Goal: Information Seeking & Learning: Learn about a topic

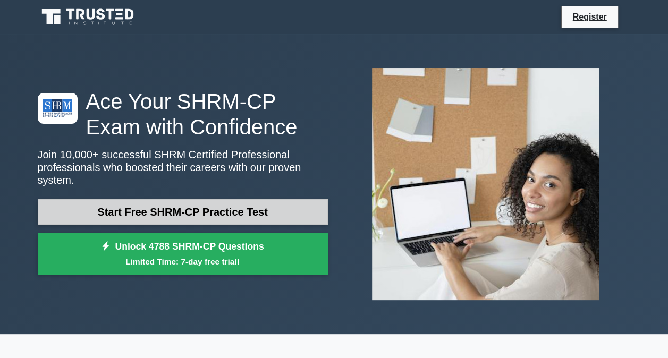
click at [144, 199] on link "Start Free SHRM-CP Practice Test" at bounding box center [183, 212] width 290 height 26
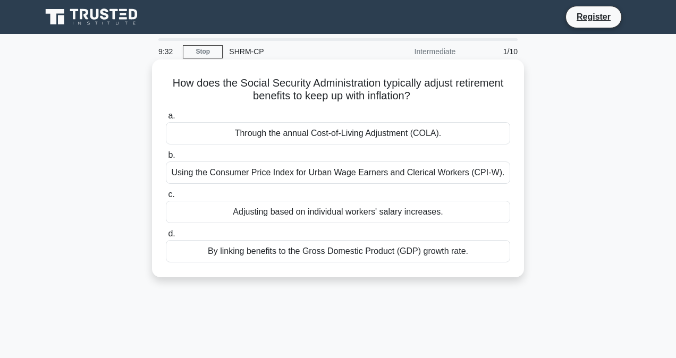
click at [342, 173] on div "Using the Consumer Price Index for Urban Wage Earners and Clerical Workers (CPI…" at bounding box center [338, 173] width 345 height 22
click at [166, 159] on input "b. Using the Consumer Price Index for Urban Wage Earners and Clerical Workers (…" at bounding box center [166, 155] width 0 height 7
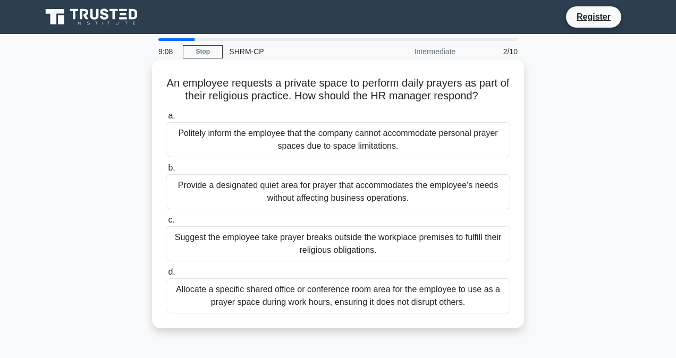
click at [402, 189] on div "Provide a designated quiet area for prayer that accommodates the employee's nee…" at bounding box center [338, 191] width 345 height 35
click at [166, 172] on input "b. Provide a designated quiet area for prayer that accommodates the employee's …" at bounding box center [166, 168] width 0 height 7
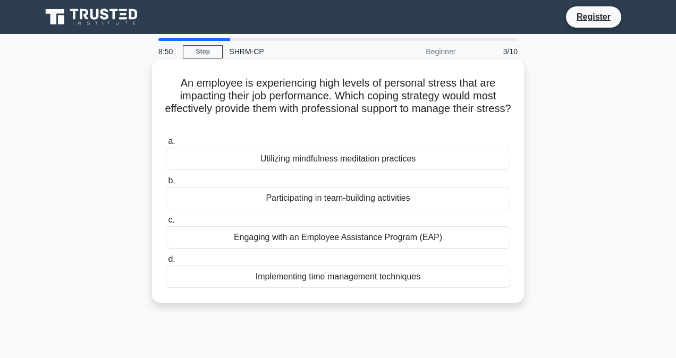
click at [338, 234] on div "Engaging with an Employee Assistance Program (EAP)" at bounding box center [338, 238] width 345 height 22
click at [166, 224] on input "c. Engaging with an Employee Assistance Program (EAP)" at bounding box center [166, 220] width 0 height 7
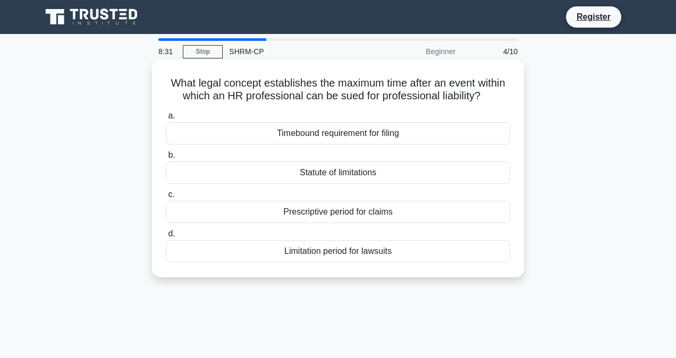
click at [394, 169] on div "Statute of limitations" at bounding box center [338, 173] width 345 height 22
click at [166, 159] on input "b. Statute of limitations" at bounding box center [166, 155] width 0 height 7
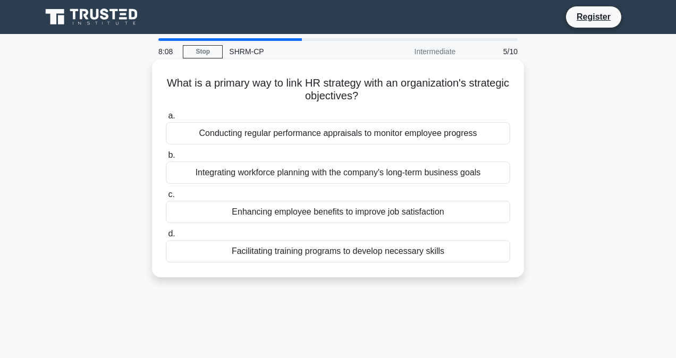
click at [300, 246] on div "Facilitating training programs to develop necessary skills" at bounding box center [338, 251] width 345 height 22
click at [166, 238] on input "d. Facilitating training programs to develop necessary skills" at bounding box center [166, 234] width 0 height 7
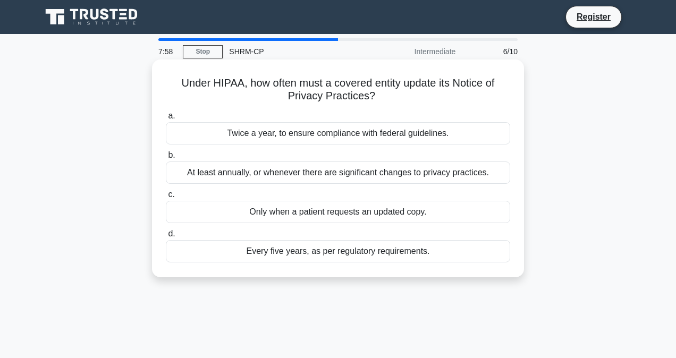
click at [263, 172] on div "At least annually, or whenever there are significant changes to privacy practic…" at bounding box center [338, 173] width 345 height 22
click at [166, 159] on input "b. At least annually, or whenever there are significant changes to privacy prac…" at bounding box center [166, 155] width 0 height 7
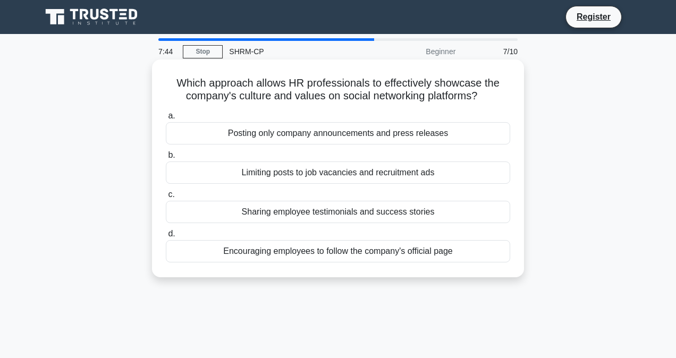
click at [319, 210] on div "Sharing employee testimonials and success stories" at bounding box center [338, 212] width 345 height 22
click at [166, 198] on input "c. Sharing employee testimonials and success stories" at bounding box center [166, 194] width 0 height 7
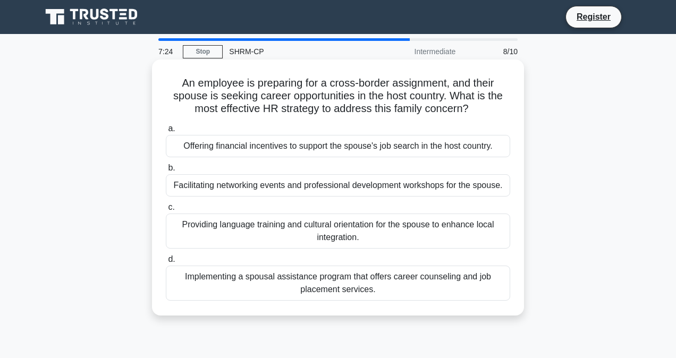
click at [402, 287] on div "Implementing a spousal assistance program that offers career counseling and job…" at bounding box center [338, 283] width 345 height 35
click at [166, 263] on input "d. Implementing a spousal assistance program that offers career counseling and …" at bounding box center [166, 259] width 0 height 7
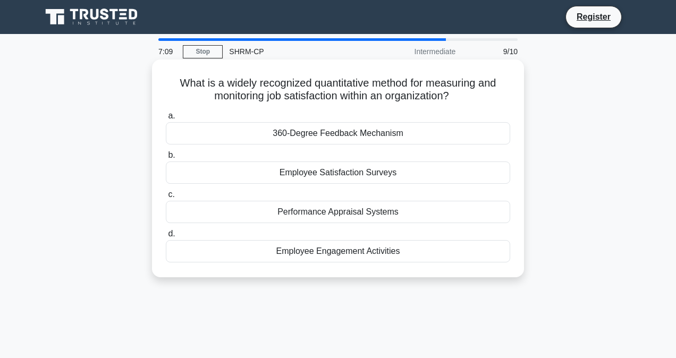
click at [377, 133] on div "360-Degree Feedback Mechanism" at bounding box center [338, 133] width 345 height 22
click at [166, 120] on input "a. 360-Degree Feedback Mechanism" at bounding box center [166, 116] width 0 height 7
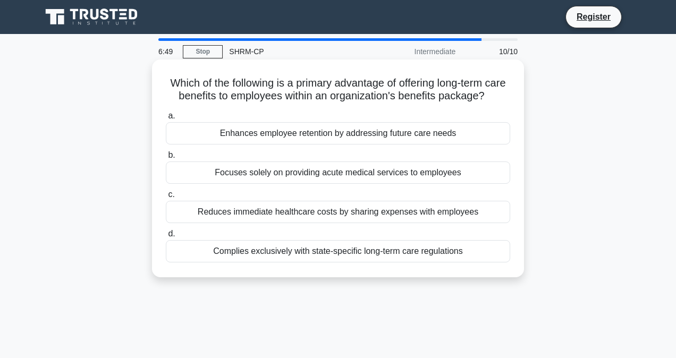
click at [452, 141] on div "Enhances employee retention by addressing future care needs" at bounding box center [338, 133] width 345 height 22
click at [166, 120] on input "a. Enhances employee retention by addressing future care needs" at bounding box center [166, 116] width 0 height 7
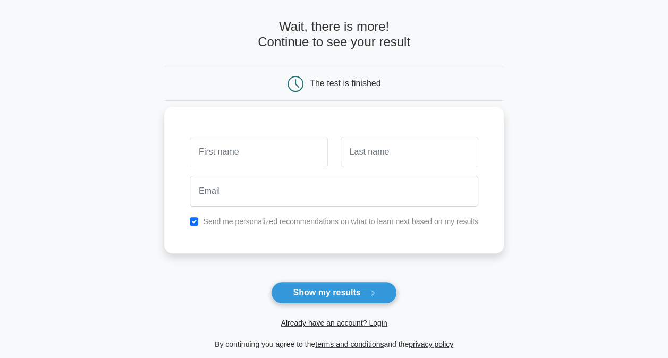
scroll to position [53, 0]
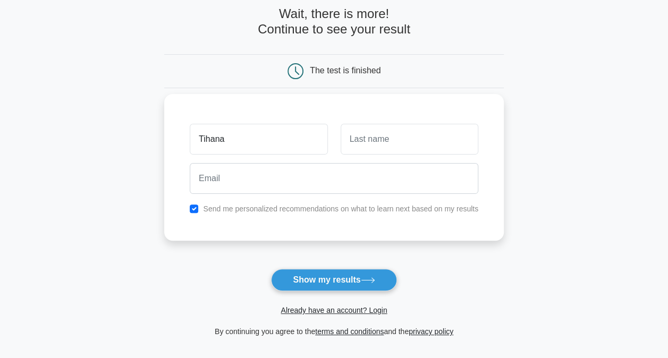
type input "Tihana"
type input "[PERSON_NAME]"
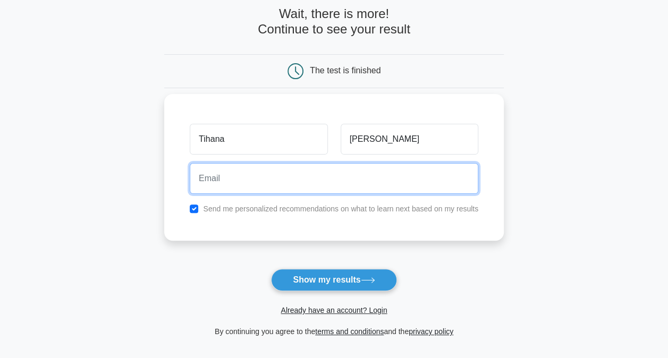
click at [401, 181] on input "email" at bounding box center [334, 178] width 289 height 31
type input "[EMAIL_ADDRESS][PERSON_NAME][DOMAIN_NAME]"
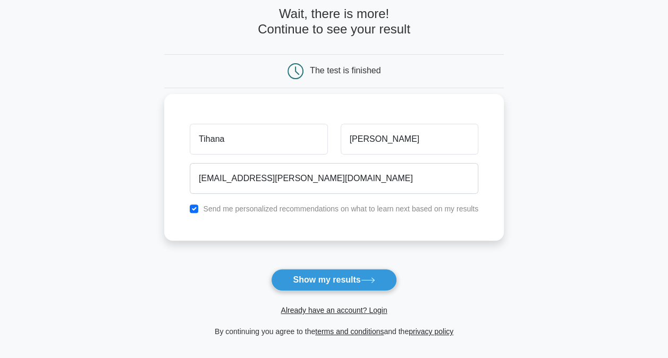
click at [199, 206] on div "Send me personalized recommendations on what to learn next based on my results" at bounding box center [334, 209] width 302 height 13
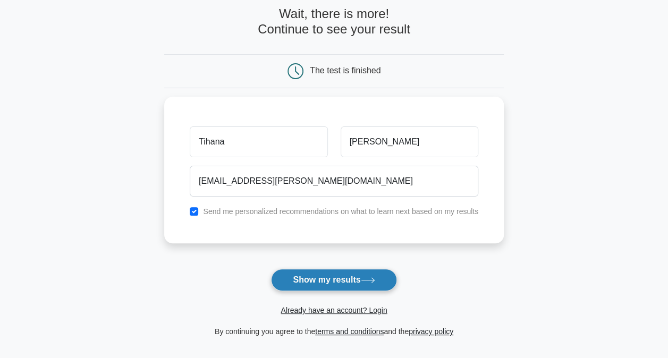
click at [340, 269] on button "Show my results" at bounding box center [334, 280] width 126 height 22
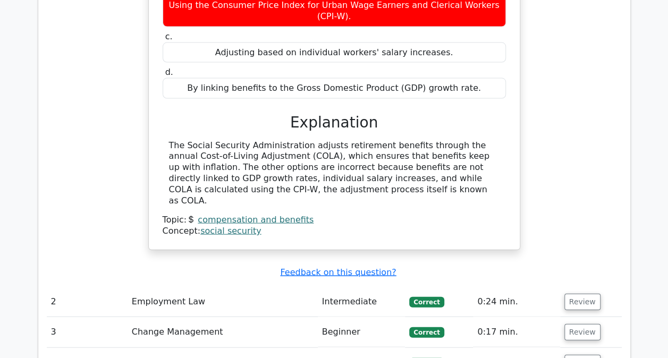
scroll to position [1064, 0]
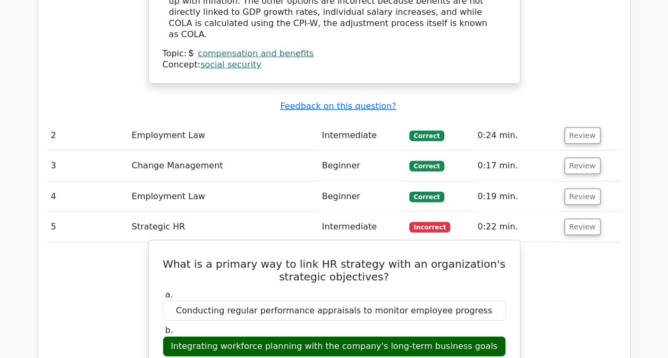
scroll to position [1223, 0]
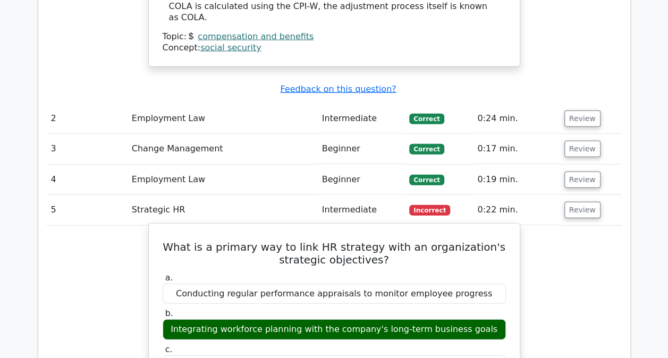
drag, startPoint x: 176, startPoint y: 261, endPoint x: 312, endPoint y: 269, distance: 136.4
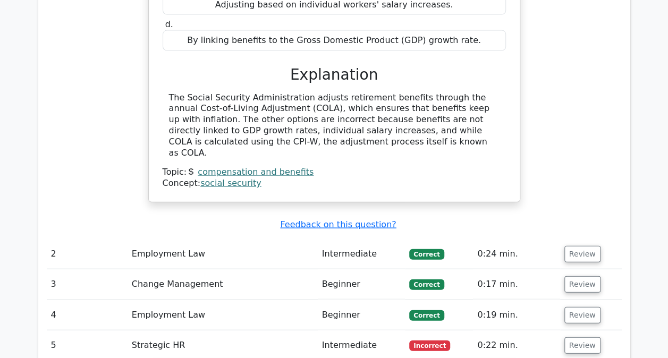
scroll to position [1064, 0]
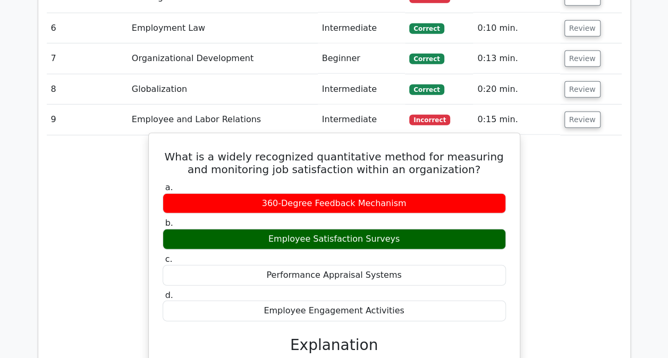
scroll to position [1489, 0]
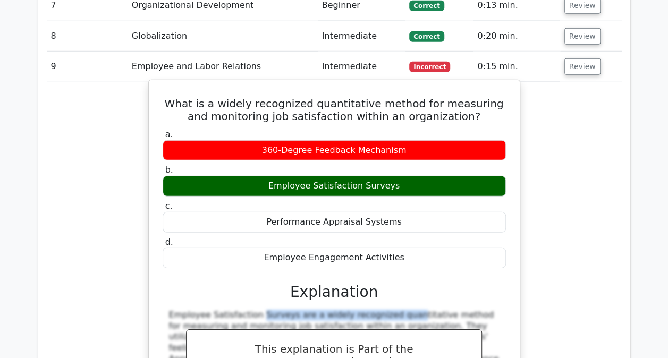
drag, startPoint x: 212, startPoint y: 182, endPoint x: 326, endPoint y: 184, distance: 114.4
click at [325, 310] on div "Employee Satisfaction Surveys are a widely recognized quantitative method for m…" at bounding box center [334, 365] width 331 height 111
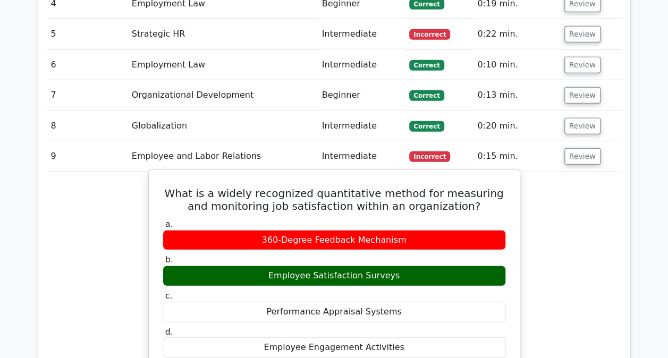
scroll to position [1330, 0]
